Goal: Information Seeking & Learning: Learn about a topic

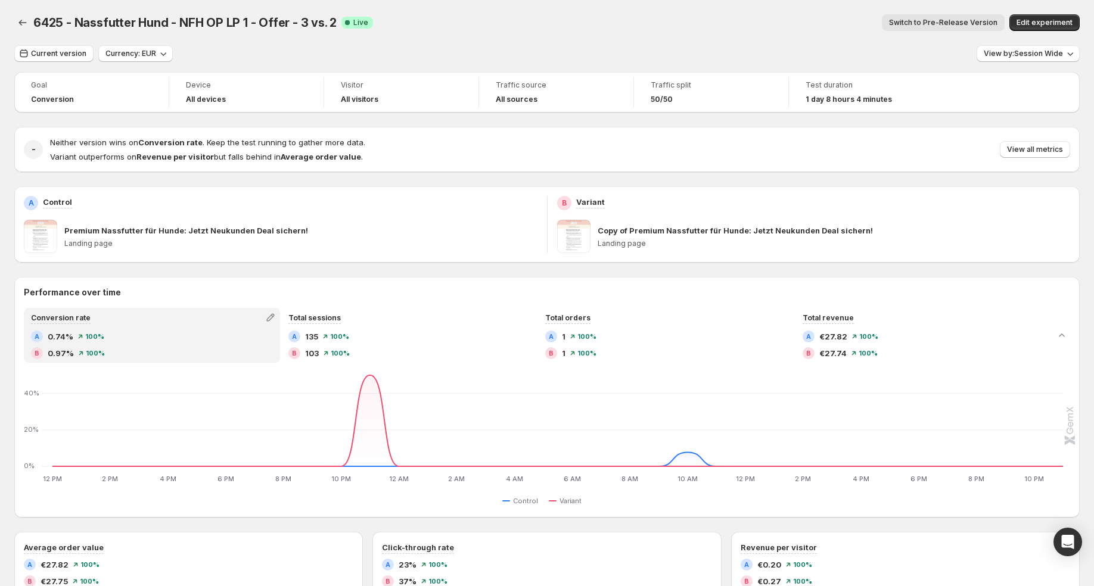
scroll to position [2, 0]
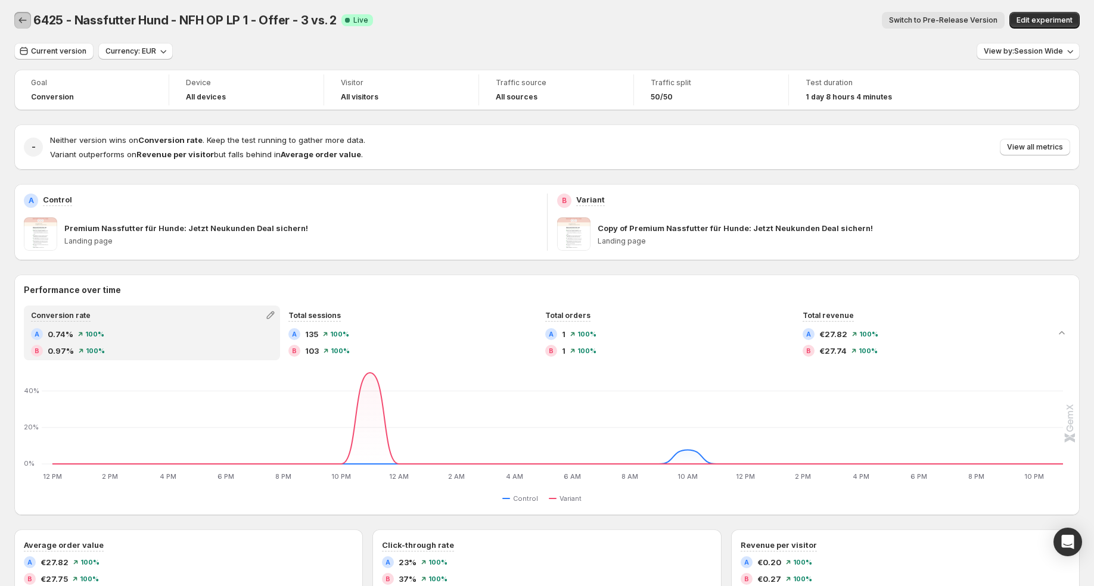
click at [17, 15] on icon "Back" at bounding box center [23, 20] width 12 height 12
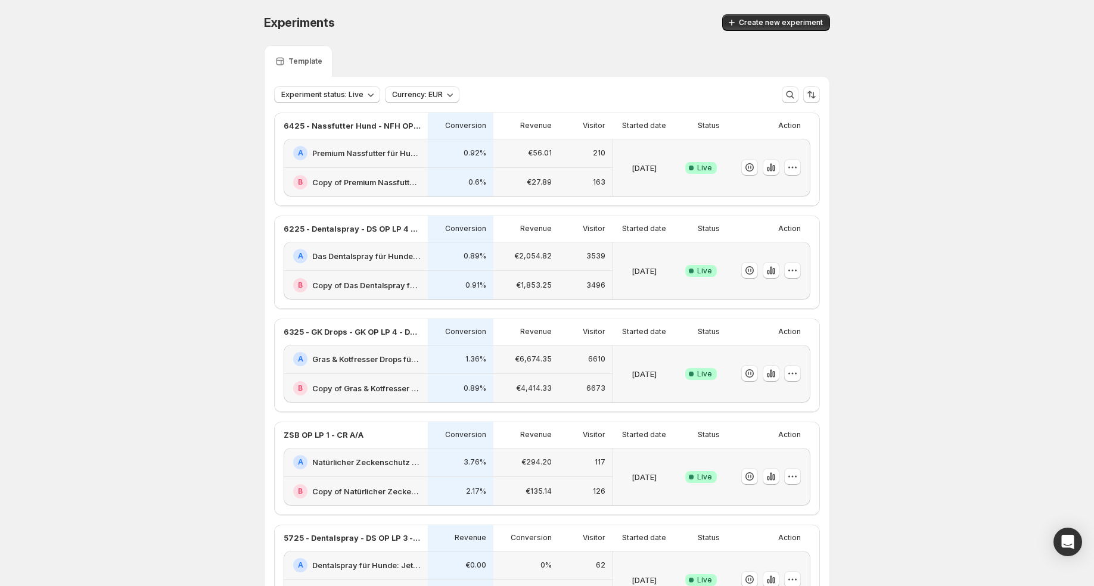
click at [409, 135] on div "6425 - Nassfutter Hund - NFH OP LP 1 - Offer - 3 vs. 2" at bounding box center [356, 126] width 144 height 26
click at [438, 177] on div "0.6%" at bounding box center [460, 182] width 51 height 15
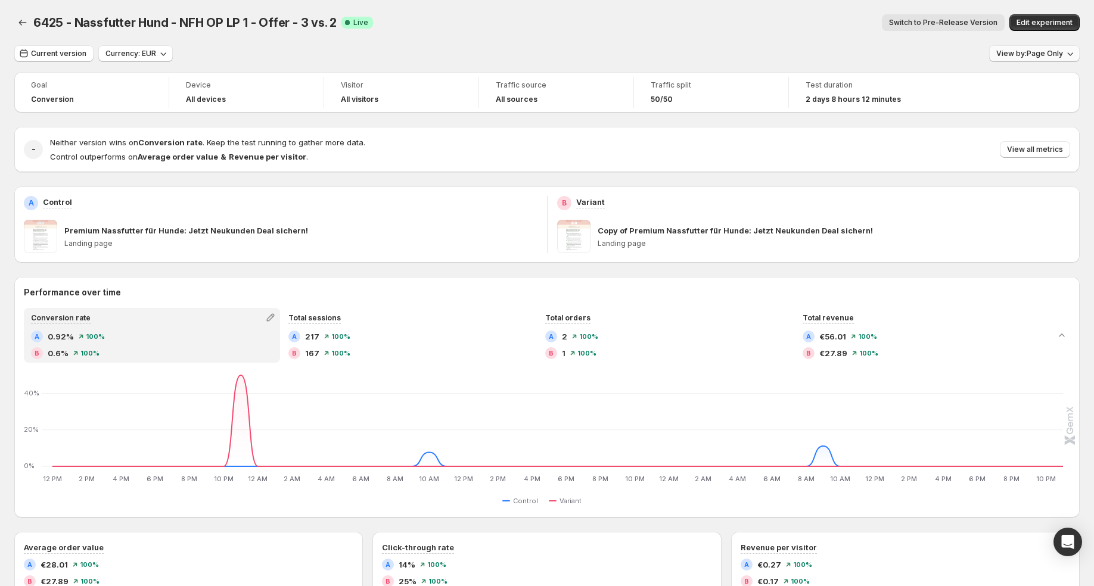
click at [1054, 54] on span "View by: Page Only" at bounding box center [1029, 54] width 67 height 10
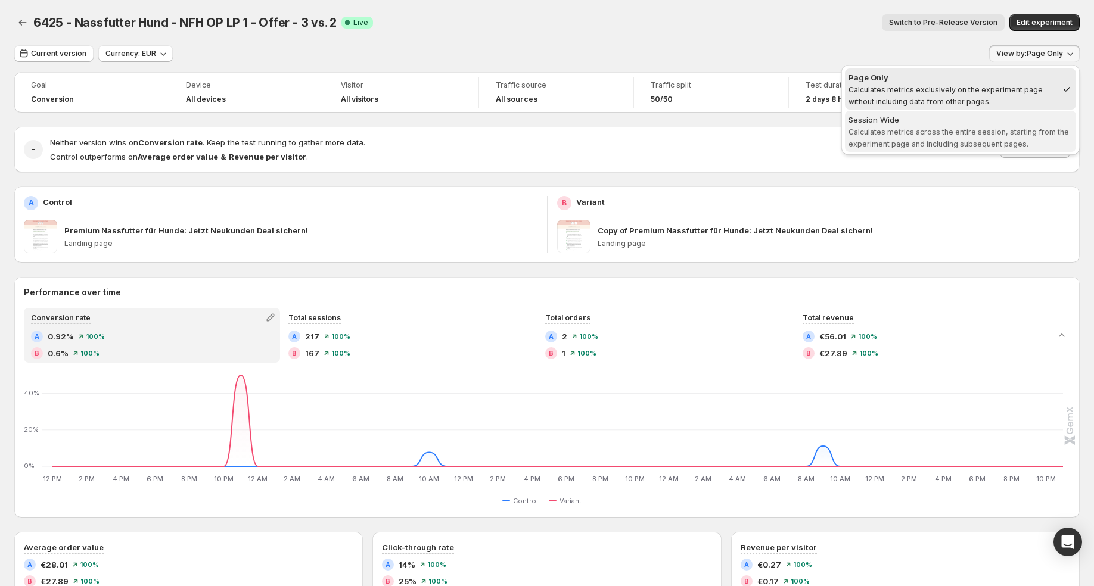
click at [1006, 131] on span "Calculates metrics across the entire session, starting from the experiment page…" at bounding box center [959, 138] width 221 height 21
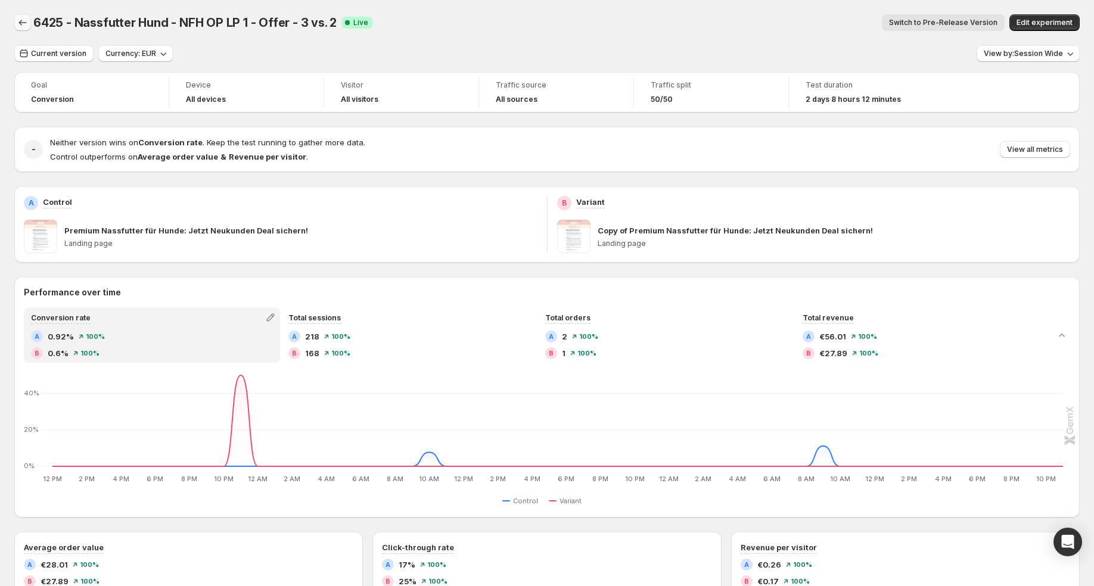
click at [18, 19] on icon "Back" at bounding box center [23, 23] width 12 height 12
